Goal: Transaction & Acquisition: Obtain resource

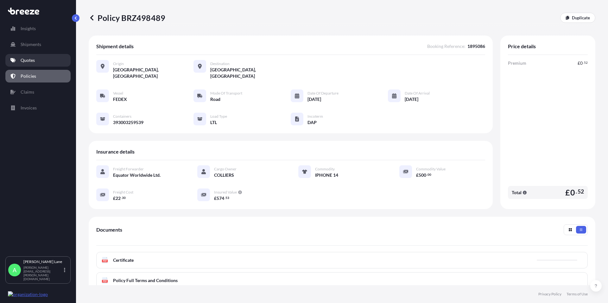
click at [20, 63] on link "Quotes" at bounding box center [37, 60] width 65 height 13
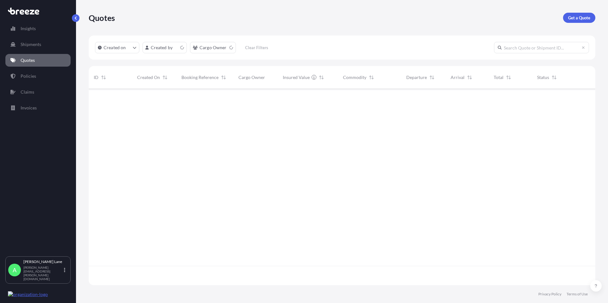
scroll to position [194, 502]
click at [576, 16] on p "Get a Quote" at bounding box center [579, 18] width 22 height 6
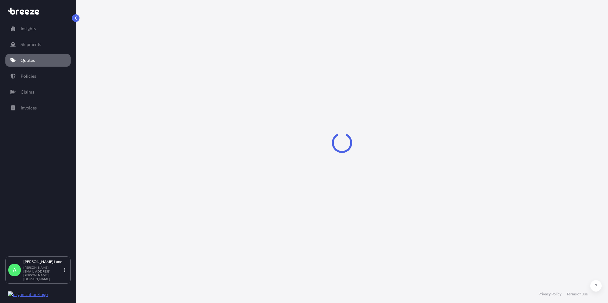
select select "Road"
select select "1"
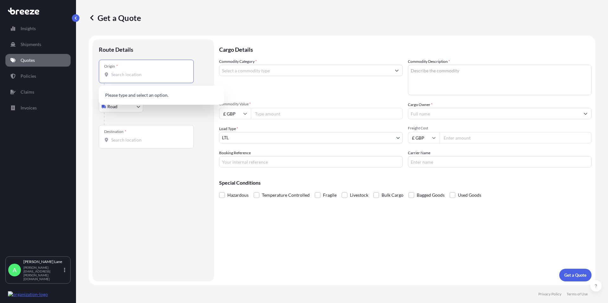
click at [128, 76] on input "Origin *" at bounding box center [148, 74] width 75 height 6
click at [115, 104] on div "Please type and select an option." at bounding box center [161, 95] width 125 height 19
click at [115, 107] on body "0 options available. Insights Shipments Quotes Policies Claims Invoices A [PERS…" at bounding box center [304, 151] width 608 height 303
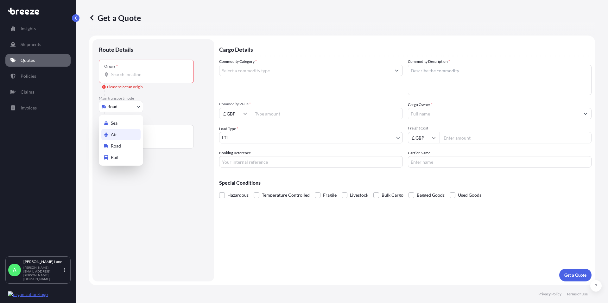
click at [116, 135] on span "Air" at bounding box center [114, 134] width 6 height 6
select select "Air"
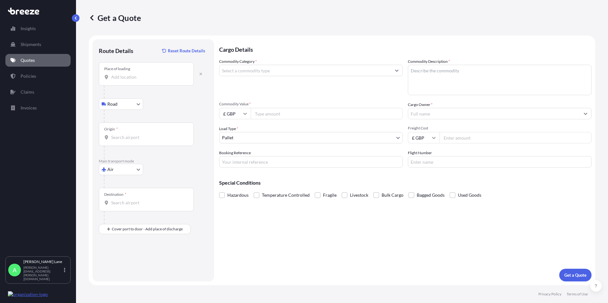
click at [130, 80] on div "Place of loading" at bounding box center [146, 73] width 95 height 23
click at [130, 80] on input "Place of loading" at bounding box center [148, 77] width 75 height 6
click at [125, 76] on input "Place of loading" at bounding box center [148, 77] width 75 height 6
paste input "EN11 0JX"
click at [138, 100] on span "Hoddesdon EN11 0JX , [GEOGRAPHIC_DATA]" at bounding box center [165, 98] width 90 height 6
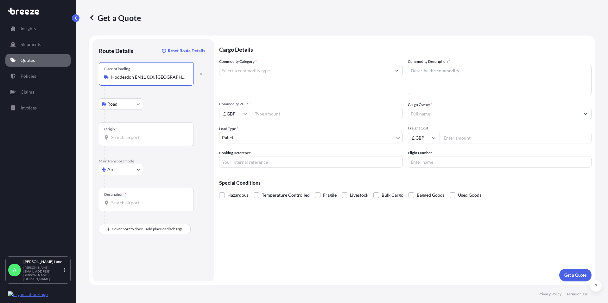
type input "Hoddesdon EN11 0JX, [GEOGRAPHIC_DATA]"
click at [131, 138] on input "Origin *" at bounding box center [148, 137] width 75 height 6
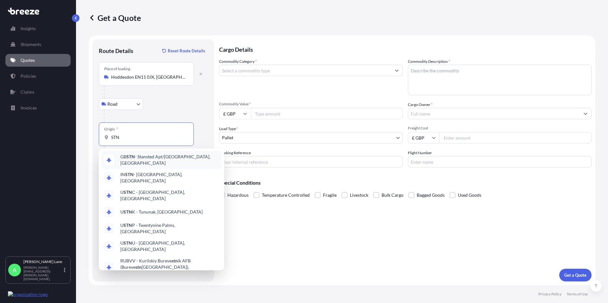
click at [150, 157] on span "GB STN - Stansted Apt/[GEOGRAPHIC_DATA], [GEOGRAPHIC_DATA]" at bounding box center [169, 159] width 99 height 13
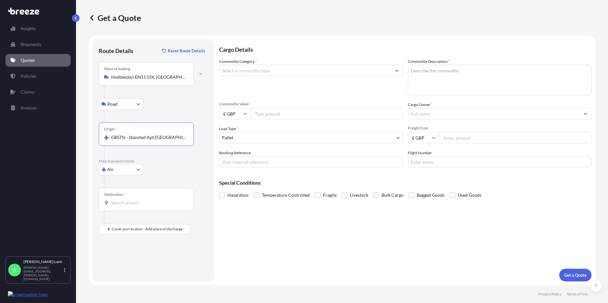
type input "GBSTN - Stansted Apt/[GEOGRAPHIC_DATA], [GEOGRAPHIC_DATA]"
click at [130, 204] on input "Destination *" at bounding box center [148, 202] width 75 height 6
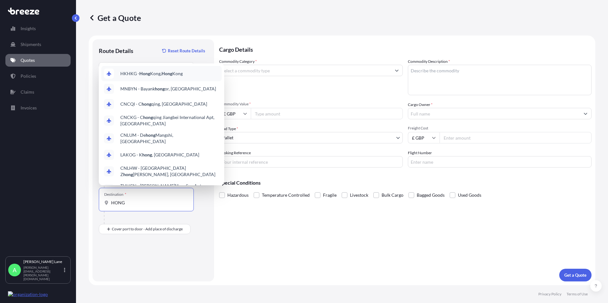
click at [157, 74] on span "HKHKG - [GEOGRAPHIC_DATA], [GEOGRAPHIC_DATA]" at bounding box center [151, 73] width 62 height 6
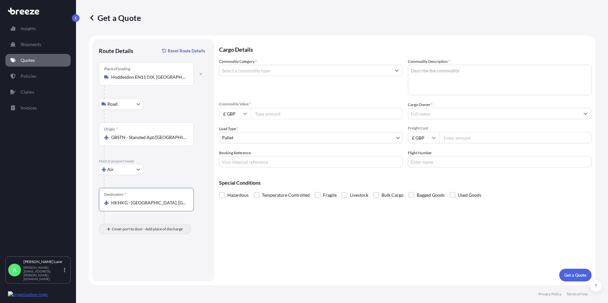
type input "HKHKG - [GEOGRAPHIC_DATA], [GEOGRAPHIC_DATA]"
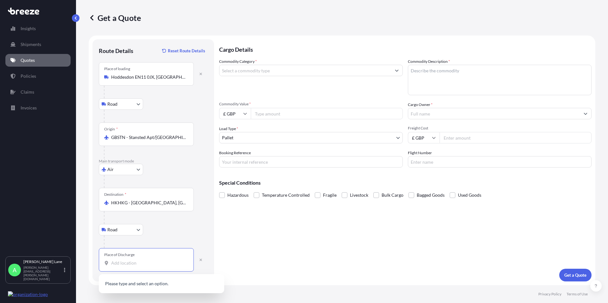
click at [113, 265] on input "Place of Discharge" at bounding box center [148, 263] width 75 height 6
paste input "[PERSON_NAME]"
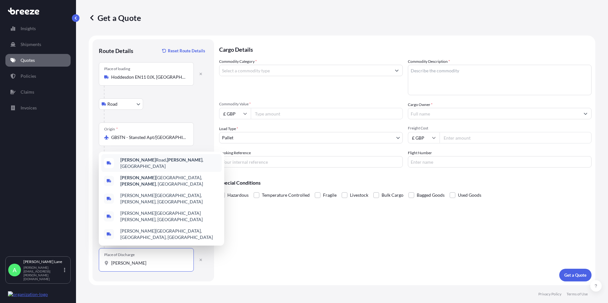
click at [185, 169] on span "[PERSON_NAME][GEOGRAPHIC_DATA][PERSON_NAME] , [GEOGRAPHIC_DATA]" at bounding box center [169, 163] width 99 height 13
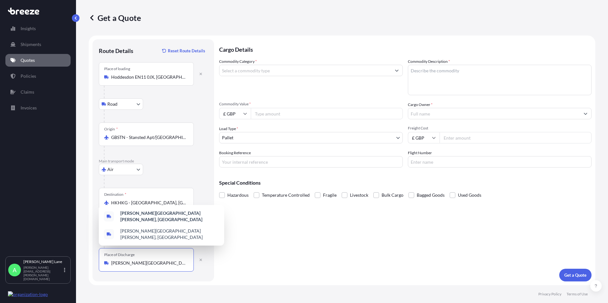
drag, startPoint x: 145, startPoint y: 263, endPoint x: 112, endPoint y: 262, distance: 33.6
click at [112, 262] on input "[PERSON_NAME][GEOGRAPHIC_DATA][PERSON_NAME], [GEOGRAPHIC_DATA]" at bounding box center [148, 263] width 75 height 6
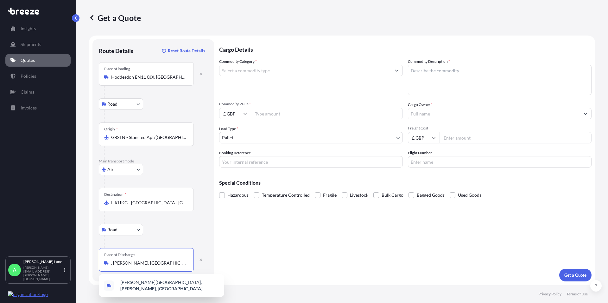
type input "[PERSON_NAME][GEOGRAPHIC_DATA][PERSON_NAME], [GEOGRAPHIC_DATA]"
click at [113, 266] on div "Place of Discharge [PERSON_NAME][GEOGRAPHIC_DATA][PERSON_NAME], [GEOGRAPHIC_DAT…" at bounding box center [146, 259] width 95 height 23
click at [113, 266] on input "[PERSON_NAME][GEOGRAPHIC_DATA][PERSON_NAME], [GEOGRAPHIC_DATA]" at bounding box center [148, 263] width 75 height 6
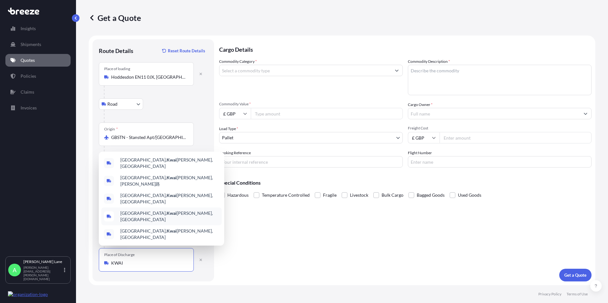
type input "[PERSON_NAME][GEOGRAPHIC_DATA][PERSON_NAME], [GEOGRAPHIC_DATA]"
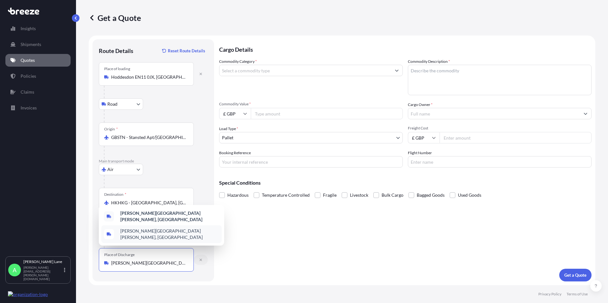
select select "Road"
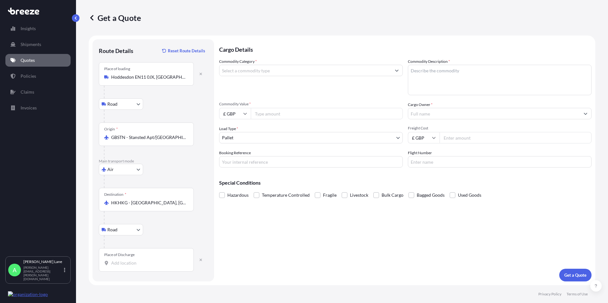
click at [120, 262] on input "Place of Discharge" at bounding box center [148, 263] width 75 height 6
type input "[GEOGRAPHIC_DATA], [PERSON_NAME], [GEOGRAPHIC_DATA]"
click at [255, 73] on input "Commodity Category *" at bounding box center [306, 70] width 172 height 11
click at [272, 73] on input "Commodity Category *" at bounding box center [306, 70] width 172 height 11
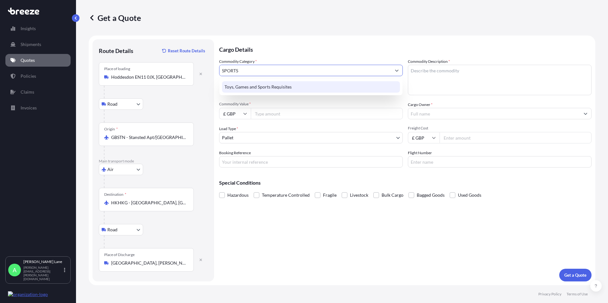
click at [275, 86] on div "Toys, Games and Sports Requisites" at bounding box center [311, 86] width 178 height 11
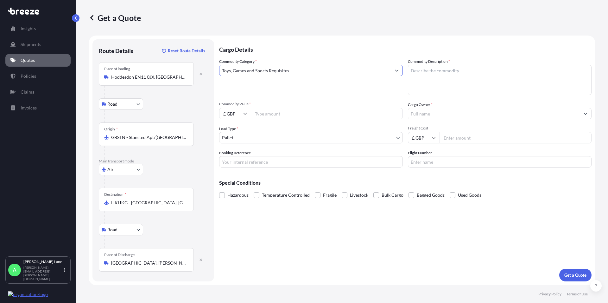
type input "Toys, Games and Sports Requisites"
click at [439, 73] on textarea "Commodity Description *" at bounding box center [500, 80] width 184 height 30
paste textarea "DARTS AND ACCESSORIES"
type textarea "DARTS AND ACCESSORIES"
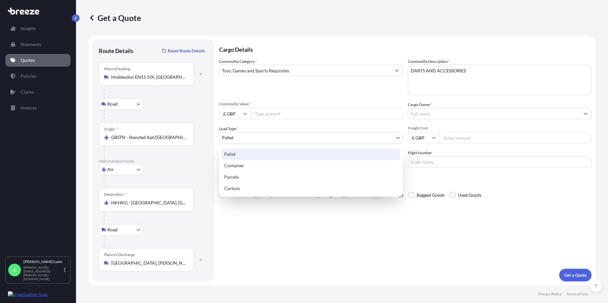
click at [248, 138] on body "140 options available. 128 options available. 9 options available. 1 option ava…" at bounding box center [304, 151] width 608 height 303
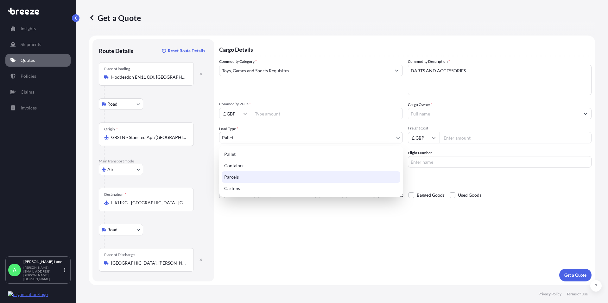
click at [242, 175] on div "Parcels" at bounding box center [311, 176] width 179 height 11
select select "3"
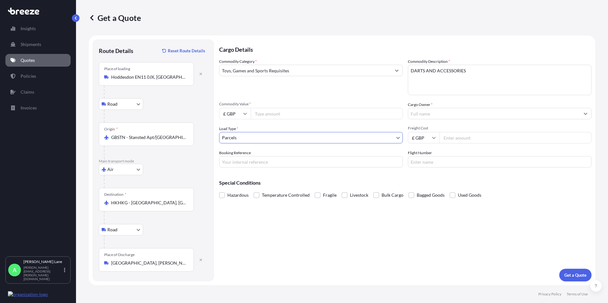
click at [421, 115] on input "Cargo Owner *" at bounding box center [494, 113] width 172 height 11
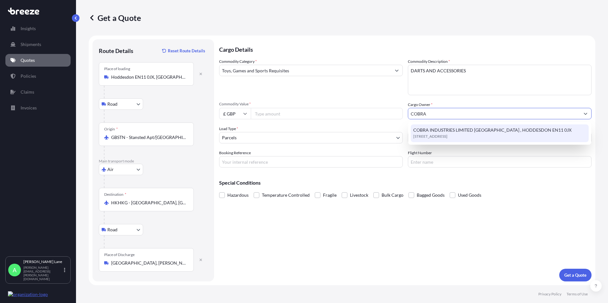
click at [430, 130] on span "COBRA INDUSTRIES LIMITED [GEOGRAPHIC_DATA] , HODDESDON EN11 0JX" at bounding box center [493, 130] width 158 height 6
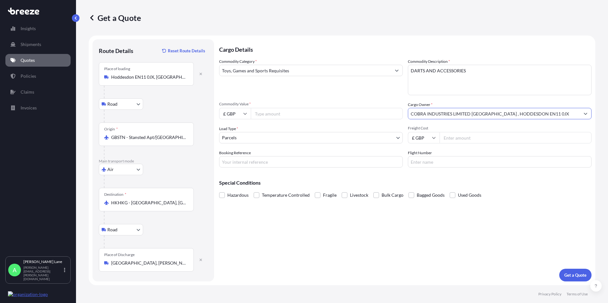
type input "COBRA INDUSTRIES LIMITED [GEOGRAPHIC_DATA] , HODDESDON EN11 0JX"
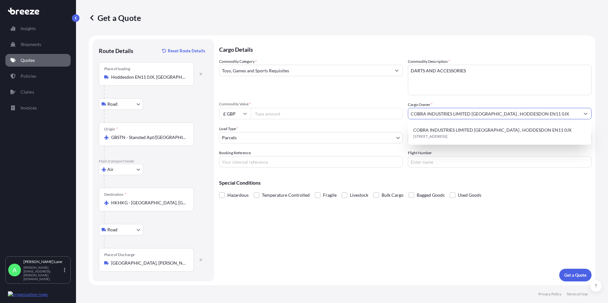
click at [233, 165] on input "Booking Reference" at bounding box center [311, 161] width 184 height 11
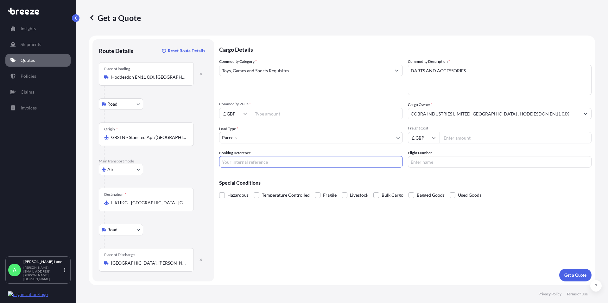
paste input "1895111"
type input "1895111"
click at [423, 159] on input "Flight Number" at bounding box center [500, 161] width 184 height 11
type input "272.49"
click at [581, 274] on p "Get a Quote" at bounding box center [576, 275] width 22 height 6
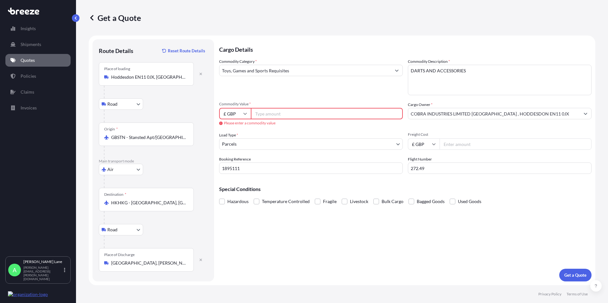
click at [268, 112] on input "Commodity Value *" at bounding box center [327, 113] width 152 height 11
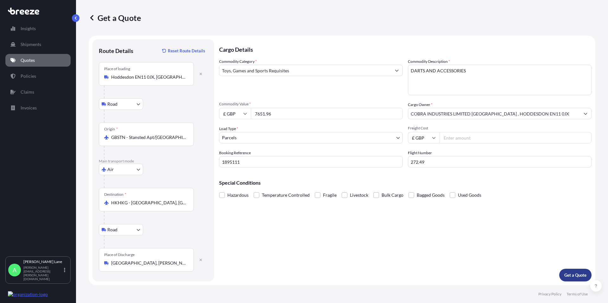
type input "7651.96"
click at [580, 278] on button "Get a Quote" at bounding box center [576, 274] width 32 height 13
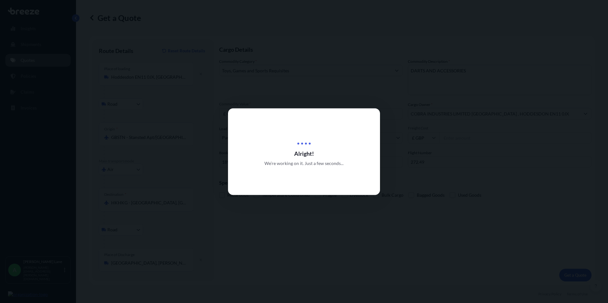
select select "Road"
select select "Air"
select select "Road"
select select "3"
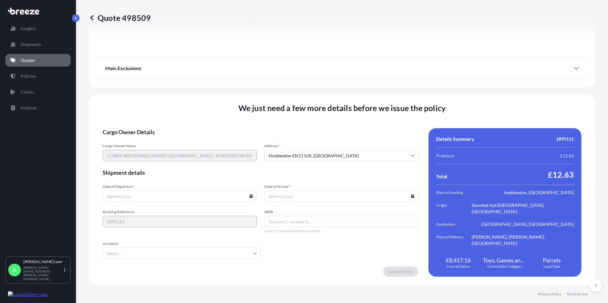
scroll to position [822, 0]
click at [249, 196] on icon at bounding box center [250, 196] width 3 height 4
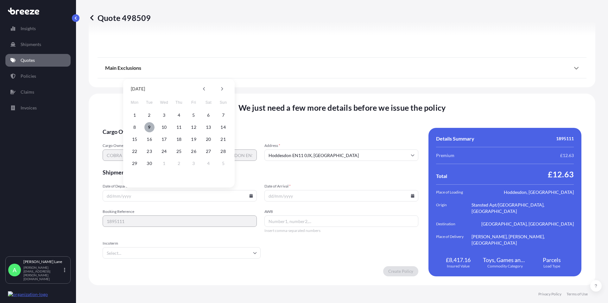
click at [148, 127] on button "9" at bounding box center [149, 127] width 10 height 10
type input "[DATE]"
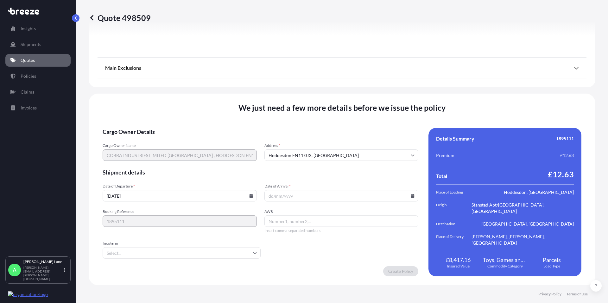
click at [411, 196] on icon at bounding box center [412, 196] width 3 height 4
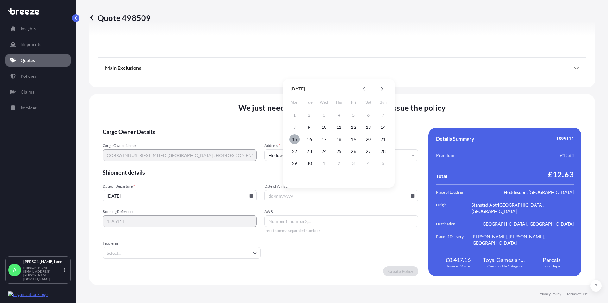
click at [297, 138] on button "15" at bounding box center [295, 139] width 10 height 10
type input "[DATE]"
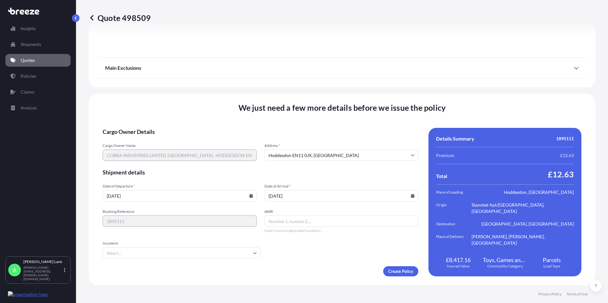
click at [288, 223] on input "AWB" at bounding box center [342, 220] width 154 height 11
paste input "884223033390"
type input "884223033390"
click at [247, 253] on input "Incoterm" at bounding box center [182, 252] width 158 height 11
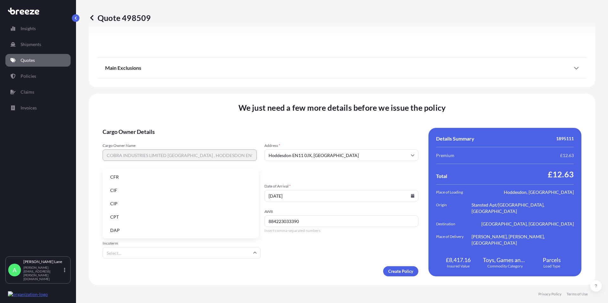
click at [143, 229] on li "DAP" at bounding box center [180, 230] width 151 height 12
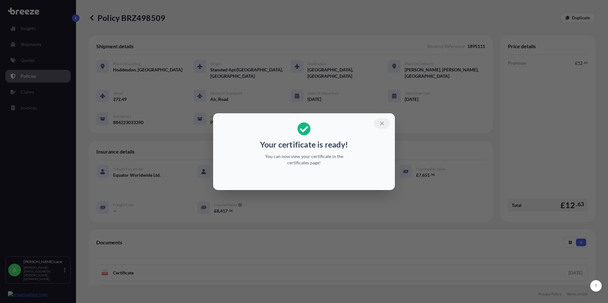
click at [383, 122] on icon "button" at bounding box center [382, 123] width 6 height 6
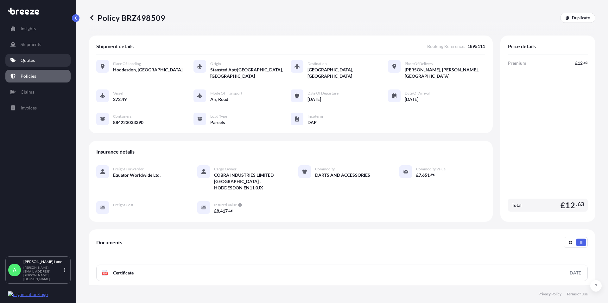
click at [27, 62] on p "Quotes" at bounding box center [28, 60] width 14 height 6
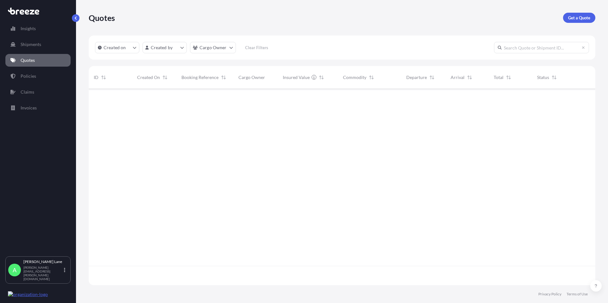
scroll to position [194, 502]
click at [571, 17] on p "Get a Quote" at bounding box center [579, 18] width 22 height 6
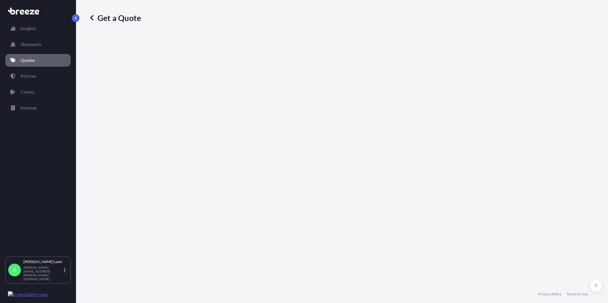
select select "Road"
select select "1"
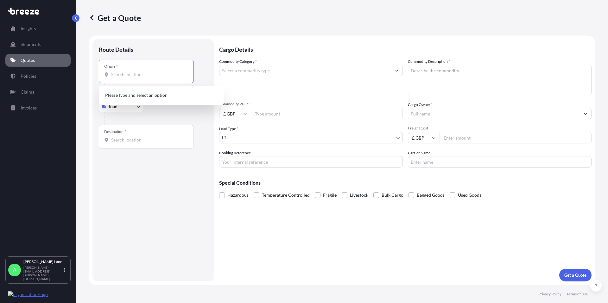
click at [113, 75] on input "Origin *" at bounding box center [148, 74] width 75 height 6
paste input "EN11 0JX"
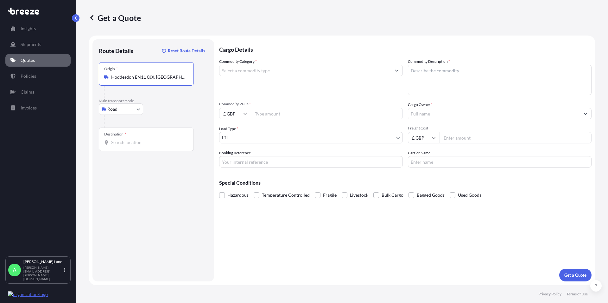
type input "Hoddesdon EN11 0JX, [GEOGRAPHIC_DATA]"
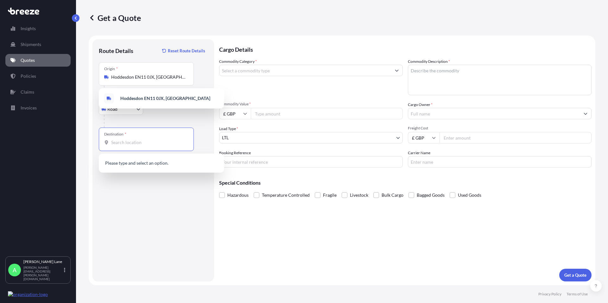
click at [126, 143] on input "Destination *" at bounding box center [148, 142] width 75 height 6
paste input "VELDHOVEN"
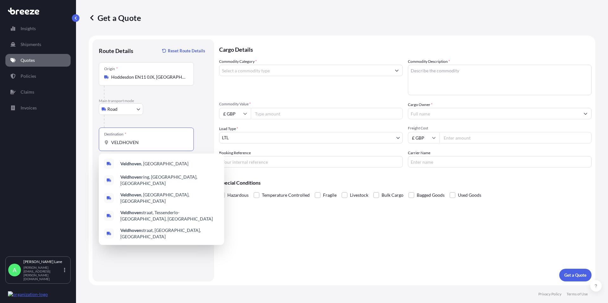
click at [138, 165] on b "Veldhoven" at bounding box center [130, 163] width 21 height 5
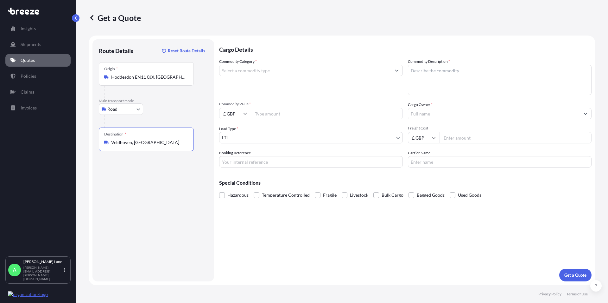
type input "Veldhoven, [GEOGRAPHIC_DATA]"
click at [239, 72] on input "Commodity Category *" at bounding box center [306, 70] width 172 height 11
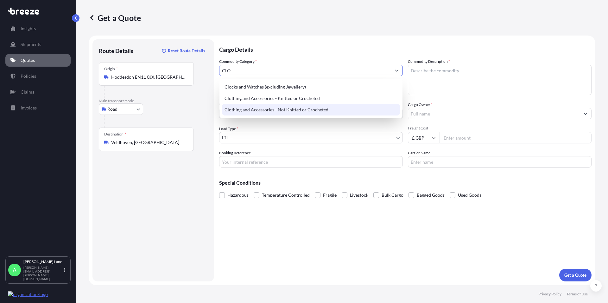
click at [257, 108] on div "Clothing and Accessories - Not Knitted or Crocheted" at bounding box center [311, 109] width 178 height 11
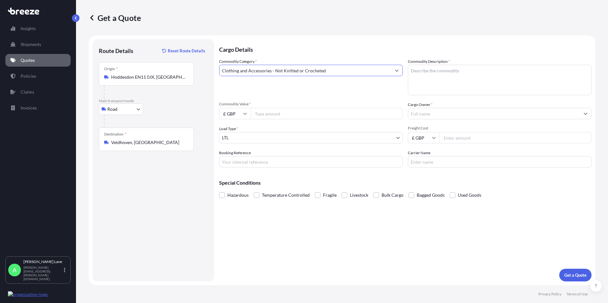
type input "Clothing and Accessories - Not Knitted or Crocheted"
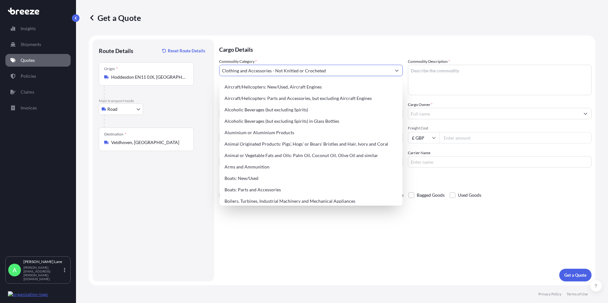
click at [452, 79] on textarea "Commodity Description *" at bounding box center [500, 80] width 184 height 30
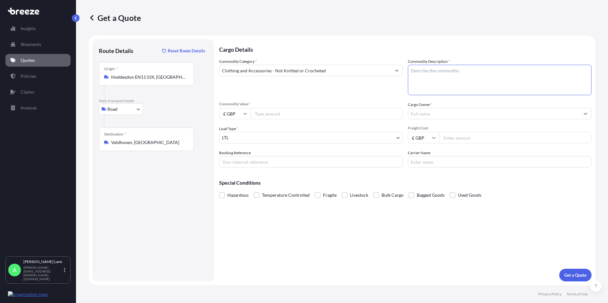
paste textarea "DART SHIRTS"
type textarea "DART SHIRTS"
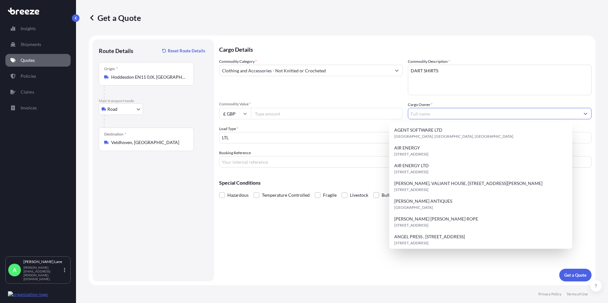
click at [424, 115] on input "Cargo Owner *" at bounding box center [494, 113] width 172 height 11
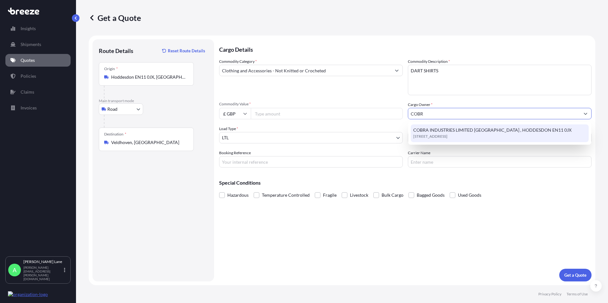
click at [433, 134] on span "[STREET_ADDRESS]" at bounding box center [431, 136] width 34 height 6
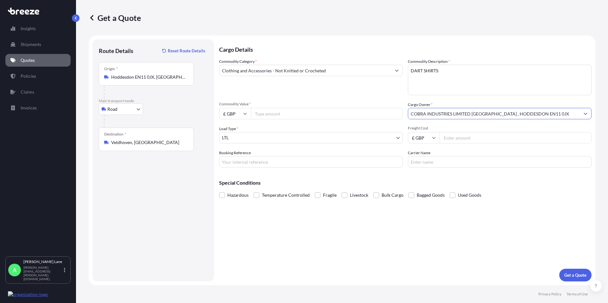
type input "COBRA INDUSTRIES LIMITED [GEOGRAPHIC_DATA] , HODDESDON EN11 0JX"
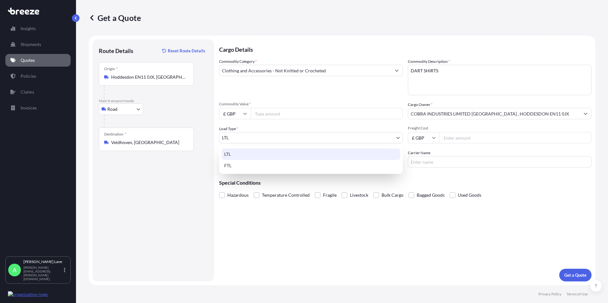
click at [228, 135] on body "140 options available. 15 options available. 8 options available. 1 option avai…" at bounding box center [304, 151] width 608 height 303
click at [232, 153] on div "LTL" at bounding box center [311, 153] width 179 height 11
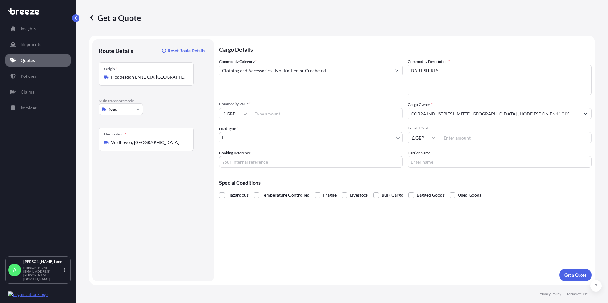
click at [270, 113] on input "Commodity Value *" at bounding box center [327, 113] width 152 height 11
type input "2578.87"
click at [452, 142] on input "Freight Cost" at bounding box center [516, 137] width 152 height 11
type input "70.01"
click at [240, 164] on input "Booking Reference" at bounding box center [311, 161] width 184 height 11
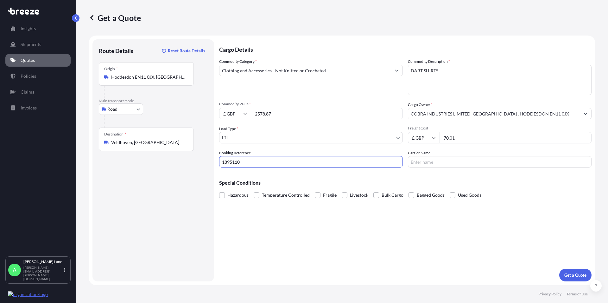
click at [234, 163] on input "1895110" at bounding box center [311, 161] width 184 height 11
click at [228, 161] on input "1895110" at bounding box center [311, 161] width 184 height 11
type input "1895110"
click at [426, 163] on input "Carrier Name" at bounding box center [500, 161] width 184 height 11
type input "FEDEX"
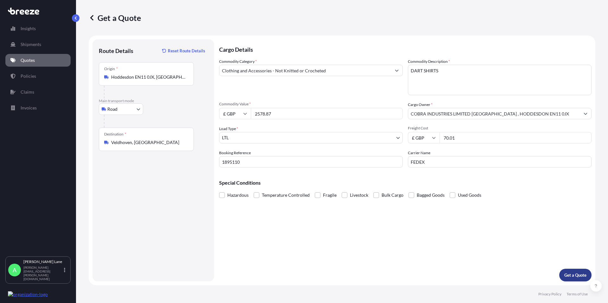
click at [575, 277] on p "Get a Quote" at bounding box center [576, 275] width 22 height 6
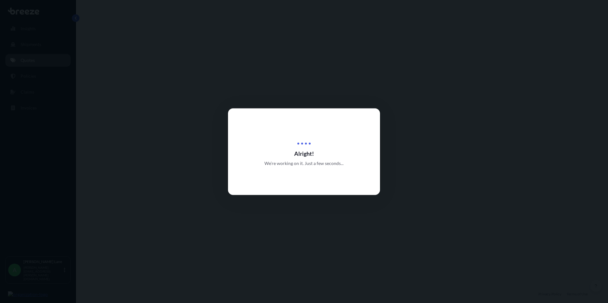
select select "Road"
select select "1"
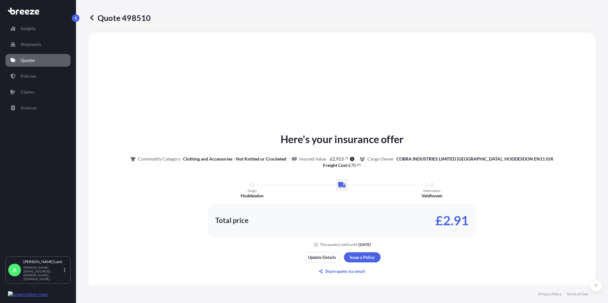
scroll to position [191, 0]
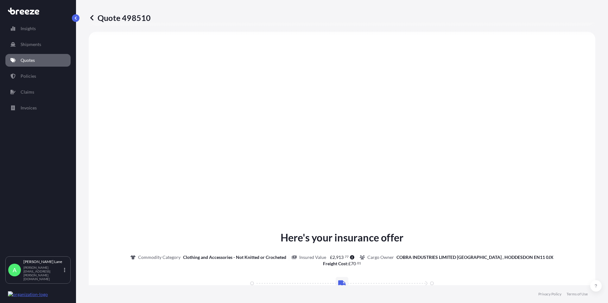
type input "Hoddesdon EN11 0JX, [GEOGRAPHIC_DATA]"
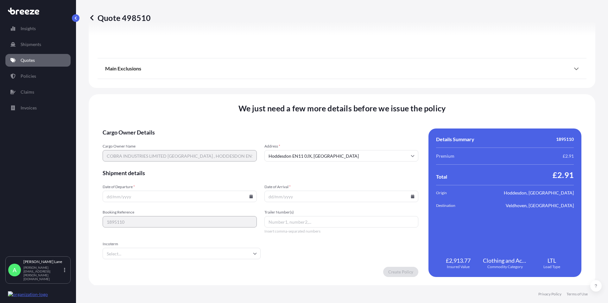
scroll to position [703, 0]
click at [177, 197] on input "Date of Departure *" at bounding box center [180, 195] width 154 height 11
click at [250, 196] on icon at bounding box center [250, 196] width 3 height 4
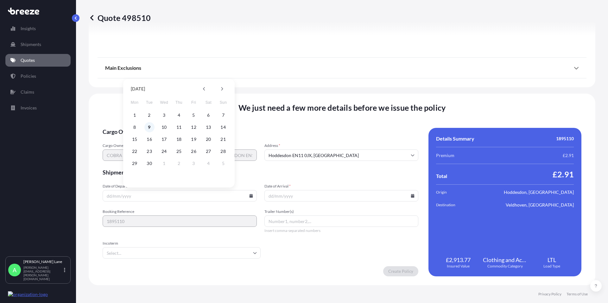
click at [150, 126] on button "9" at bounding box center [149, 127] width 10 height 10
type input "[DATE]"
click at [411, 196] on icon at bounding box center [412, 196] width 3 height 4
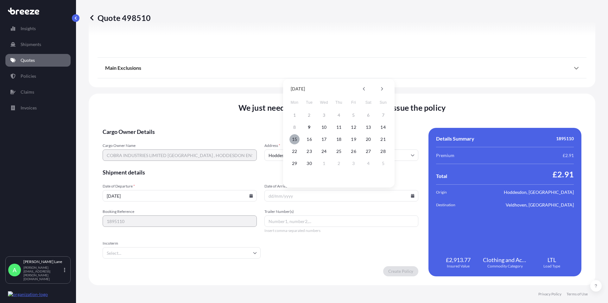
click at [296, 139] on button "15" at bounding box center [295, 139] width 10 height 10
type input "[DATE]"
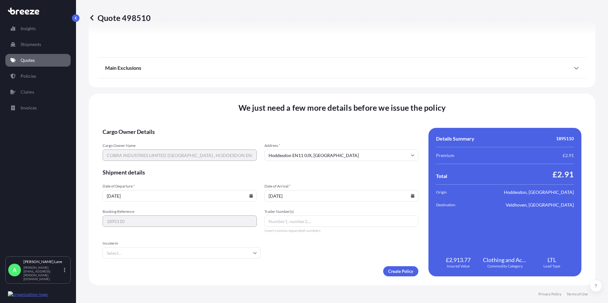
click at [272, 222] on input "Trailer Number(s)" at bounding box center [342, 220] width 154 height 11
paste input "393007273354"
type input "393007273354"
click at [240, 252] on input "Incoterm" at bounding box center [182, 252] width 158 height 11
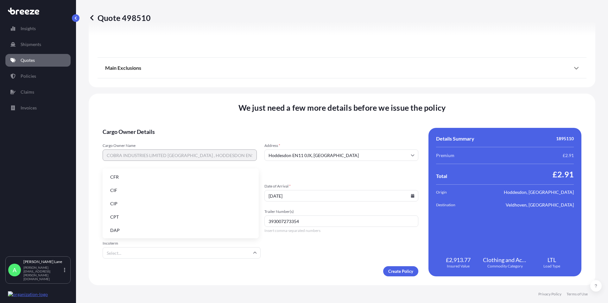
click at [116, 228] on li "DAP" at bounding box center [180, 230] width 151 height 12
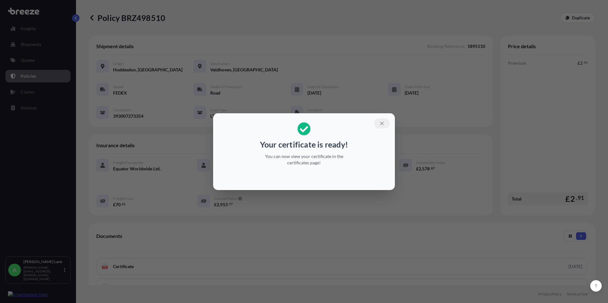
click at [382, 121] on icon "button" at bounding box center [382, 123] width 6 height 6
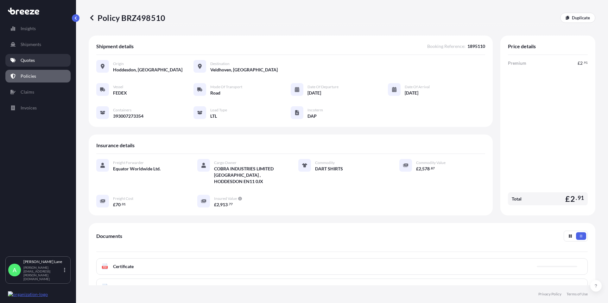
click at [27, 60] on p "Quotes" at bounding box center [28, 60] width 14 height 6
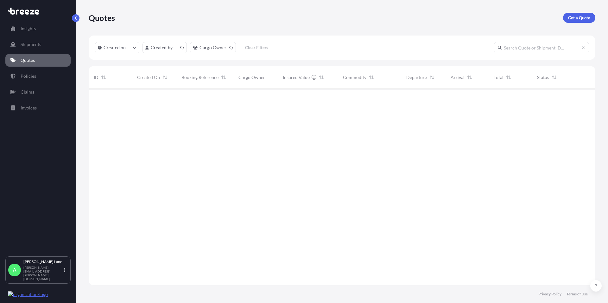
scroll to position [194, 502]
click at [582, 15] on p "Get a Quote" at bounding box center [579, 18] width 22 height 6
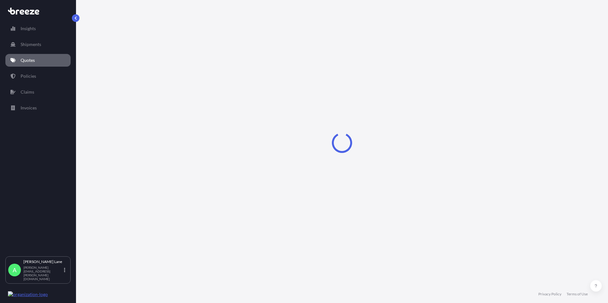
select select "Road"
select select "1"
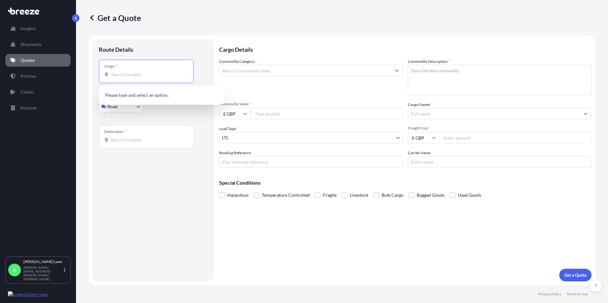
click at [140, 76] on input "Origin *" at bounding box center [148, 74] width 75 height 6
paste input "[GEOGRAPHIC_DATA]"
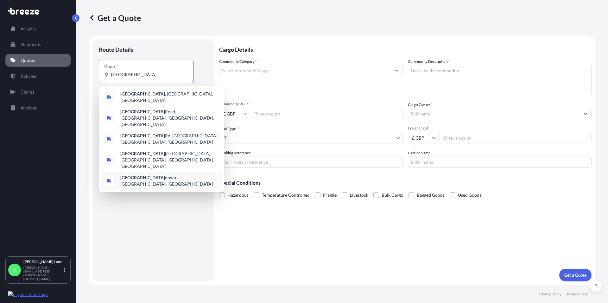
type input "[GEOGRAPHIC_DATA]"
drag, startPoint x: 174, startPoint y: 215, endPoint x: 150, endPoint y: 152, distance: 67.3
click at [172, 214] on div "Route Details Place of loading Road Road Rail Origin * [GEOGRAPHIC_DATA] Please…" at bounding box center [153, 160] width 109 height 229
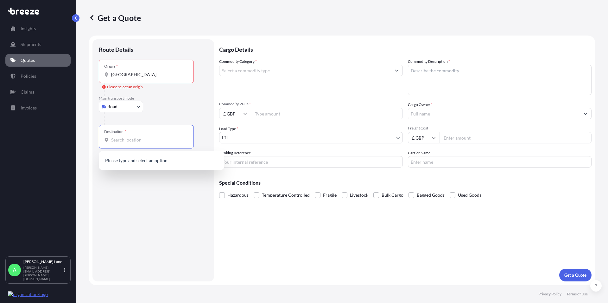
click at [130, 139] on input "Destination *" at bounding box center [148, 140] width 75 height 6
paste input "[GEOGRAPHIC_DATA]"
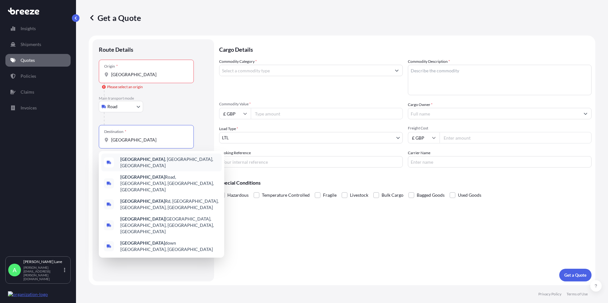
click at [154, 161] on span "[GEOGRAPHIC_DATA] , [GEOGRAPHIC_DATA], [GEOGRAPHIC_DATA]" at bounding box center [169, 162] width 99 height 13
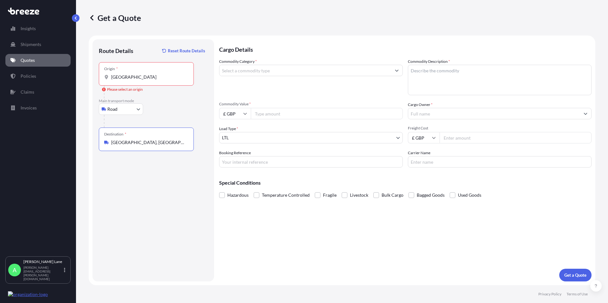
type input "[GEOGRAPHIC_DATA], [GEOGRAPHIC_DATA], [GEOGRAPHIC_DATA]"
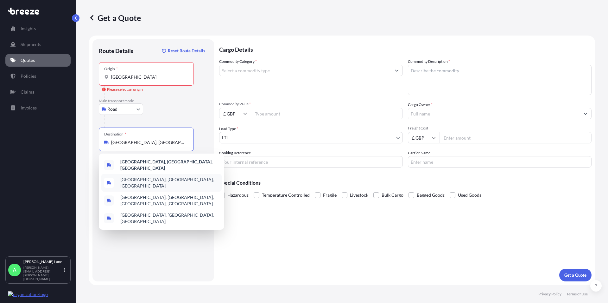
click at [112, 76] on input "[GEOGRAPHIC_DATA]" at bounding box center [148, 77] width 75 height 6
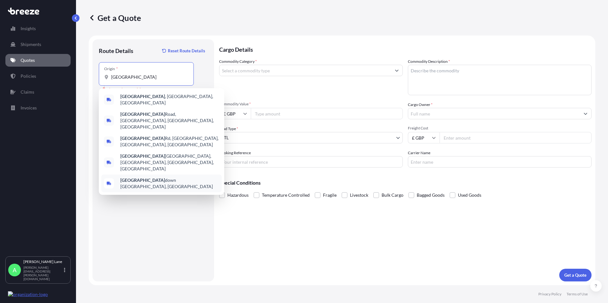
drag, startPoint x: 114, startPoint y: 80, endPoint x: 95, endPoint y: 80, distance: 19.0
click at [111, 80] on input "[GEOGRAPHIC_DATA]" at bounding box center [148, 77] width 75 height 6
paste input "BR6 0PG"
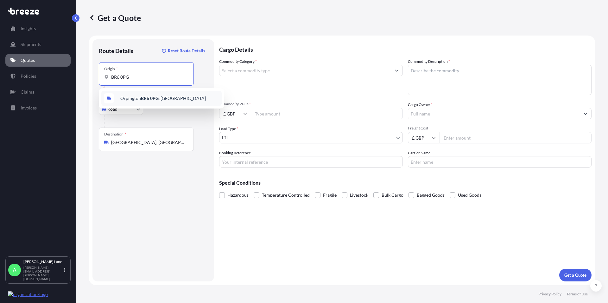
click at [135, 99] on span "Orpington BR6 0PG , [GEOGRAPHIC_DATA]" at bounding box center [163, 98] width 86 height 6
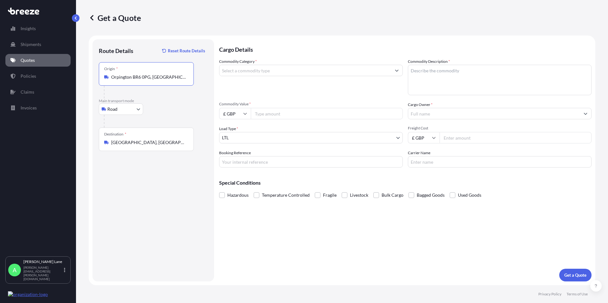
type input "Orpington BR6 0PG, [GEOGRAPHIC_DATA]"
click at [250, 69] on input "Commodity Category *" at bounding box center [306, 70] width 172 height 11
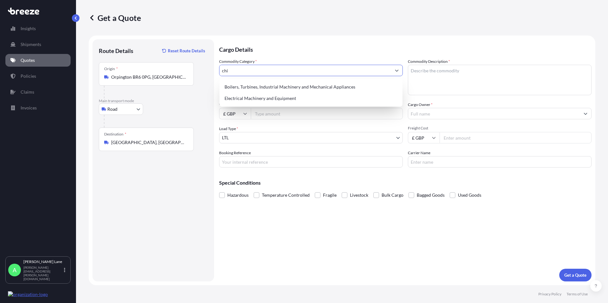
type input "chin"
click at [220, 67] on input "chin" at bounding box center [306, 70] width 172 height 11
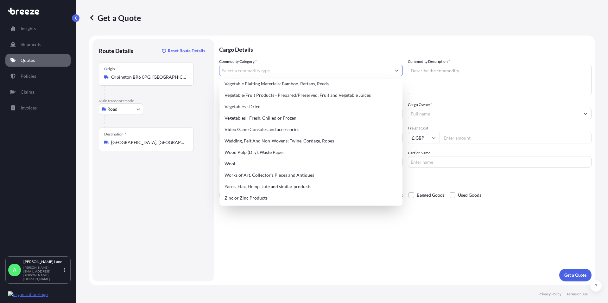
scroll to position [1475, 0]
click at [269, 69] on input "Commodity Category *" at bounding box center [306, 70] width 172 height 11
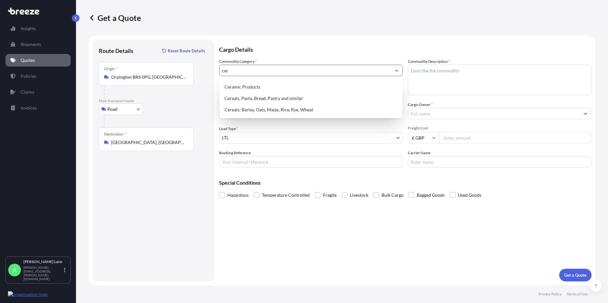
scroll to position [0, 0]
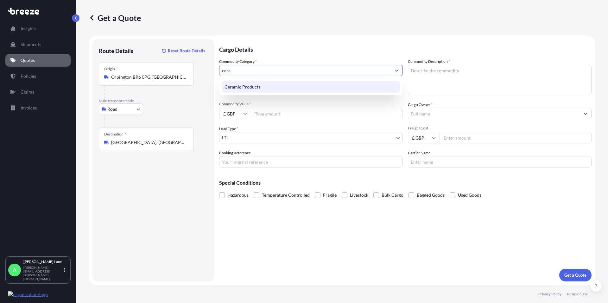
click at [247, 90] on div "Ceramic Products" at bounding box center [311, 86] width 178 height 11
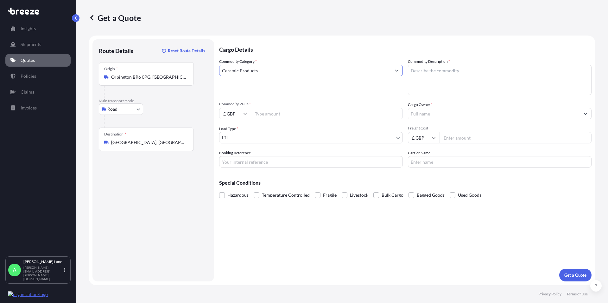
type input "Ceramic Products"
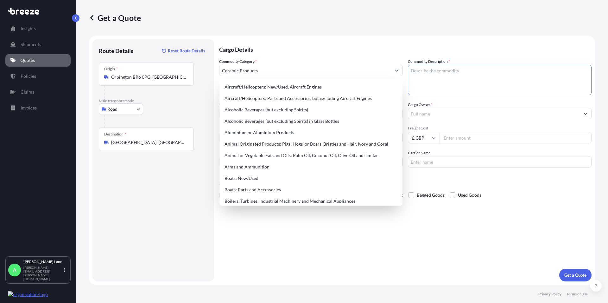
click at [417, 72] on textarea "Commodity Description *" at bounding box center [500, 80] width 184 height 30
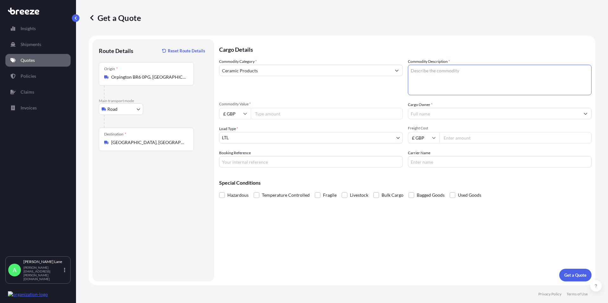
paste textarea "China Tea Set: 1xJug, 6xCups, 6xSaucers, 6xSide Plates, 1xPlate, 1x Plate Stand"
type textarea "China Tea Set: 1xJug, 6xCups, 6xSaucers, 6xSide Plates, 1xPlate, 1x Plate Stand"
click at [265, 112] on input "Commodity Value *" at bounding box center [327, 113] width 152 height 11
type input "665"
click at [427, 112] on input "Cargo Owner *" at bounding box center [494, 113] width 172 height 11
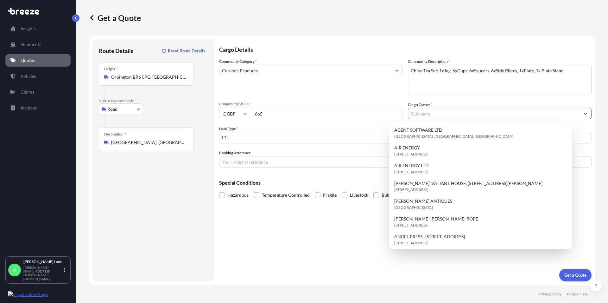
paste input "[PERSON_NAME] JAKES LTD"
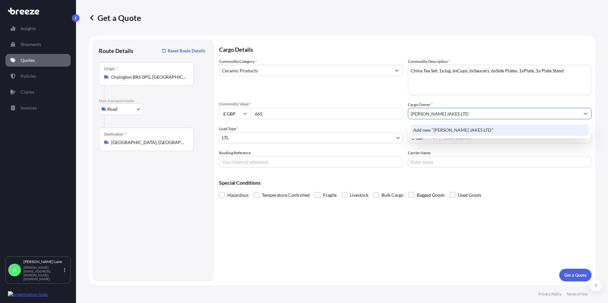
click at [447, 131] on span "Add new "[PERSON_NAME] JAKES LTD"" at bounding box center [454, 130] width 80 height 6
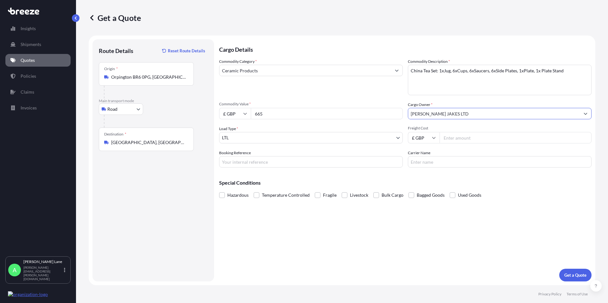
type input "[PERSON_NAME] JAKES LTD"
click at [247, 160] on input "Booking Reference" at bounding box center [311, 161] width 184 height 11
paste input "1895154"
type input "1895154"
click at [458, 139] on input "Freight Cost" at bounding box center [516, 137] width 152 height 11
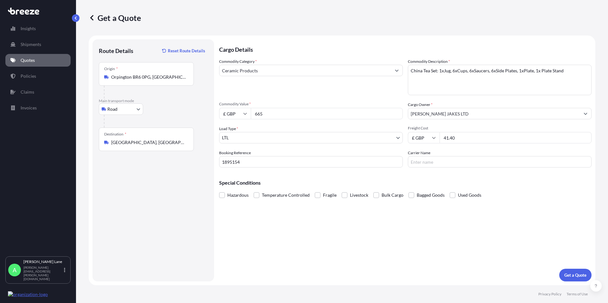
type input "41.40"
click at [435, 160] on input "Carrier Name" at bounding box center [500, 161] width 184 height 11
type input "FEDEX"
click at [564, 273] on button "Get a Quote" at bounding box center [576, 274] width 32 height 13
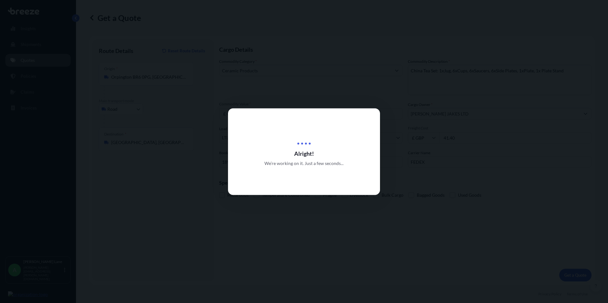
select select "Road"
select select "1"
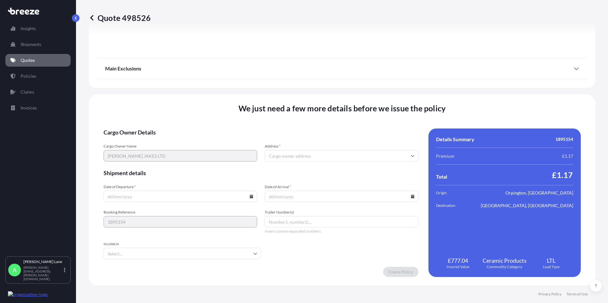
scroll to position [703, 0]
click at [276, 158] on input "Address *" at bounding box center [342, 154] width 154 height 11
click at [277, 154] on input "Address *" at bounding box center [342, 154] width 154 height 11
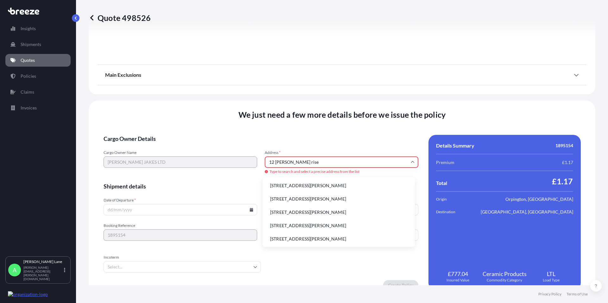
click at [293, 200] on li "[STREET_ADDRESS][PERSON_NAME]" at bounding box center [338, 199] width 147 height 12
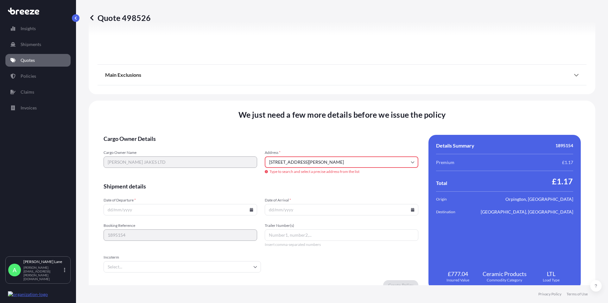
type input "[STREET_ADDRESS][PERSON_NAME]"
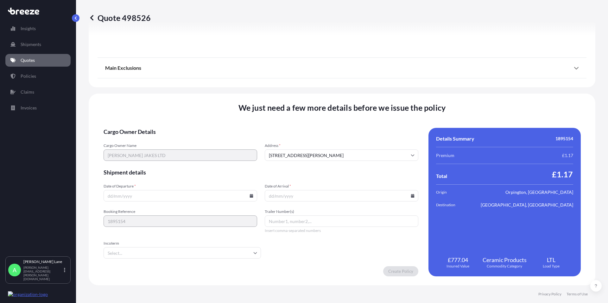
click at [250, 195] on icon at bounding box center [251, 196] width 3 height 4
click at [164, 128] on button "10" at bounding box center [164, 127] width 10 height 10
type input "[DATE]"
click at [411, 195] on icon at bounding box center [412, 196] width 3 height 4
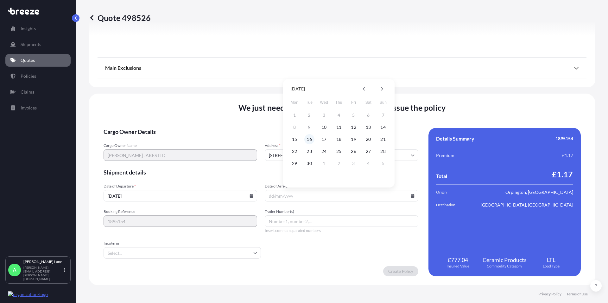
click at [308, 138] on button "16" at bounding box center [310, 139] width 10 height 10
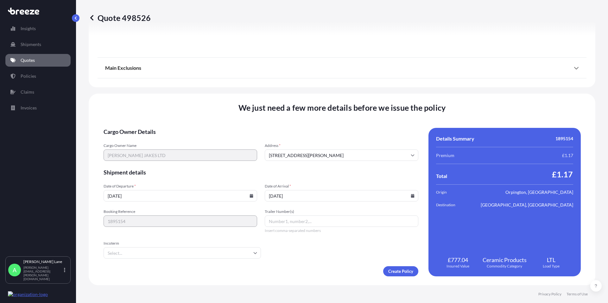
type input "[DATE]"
click at [275, 220] on input "Trailer Number(s)" at bounding box center [342, 220] width 154 height 11
paste input "393011623114"
type input "393011623114"
click at [196, 252] on input "Incoterm" at bounding box center [182, 252] width 157 height 11
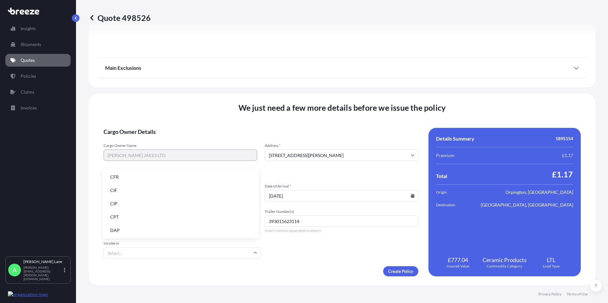
click at [153, 233] on li "DAP" at bounding box center [180, 230] width 151 height 12
